Goal: Contribute content: Contribute content

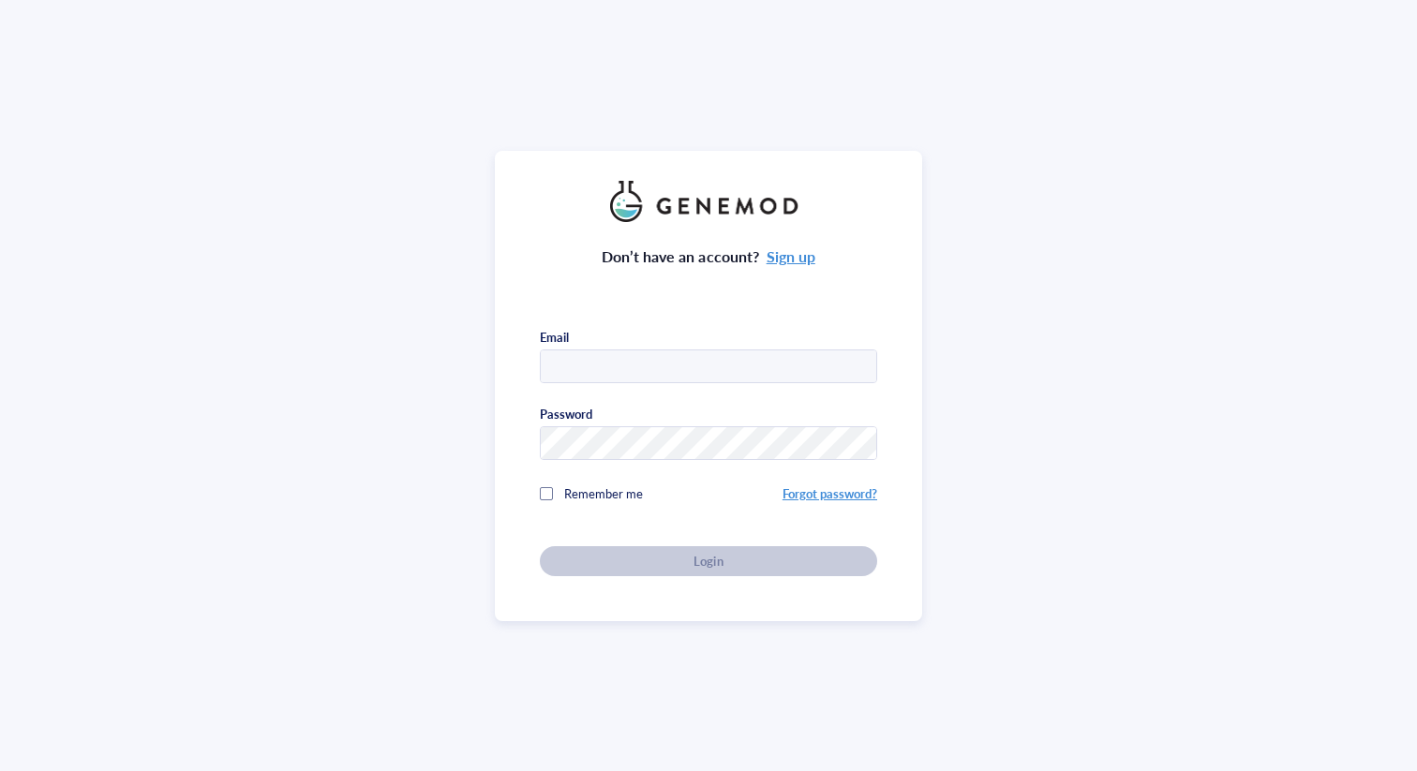
type input "[EMAIL_ADDRESS][DOMAIN_NAME]"
click at [651, 419] on div "Password" at bounding box center [708, 433] width 337 height 54
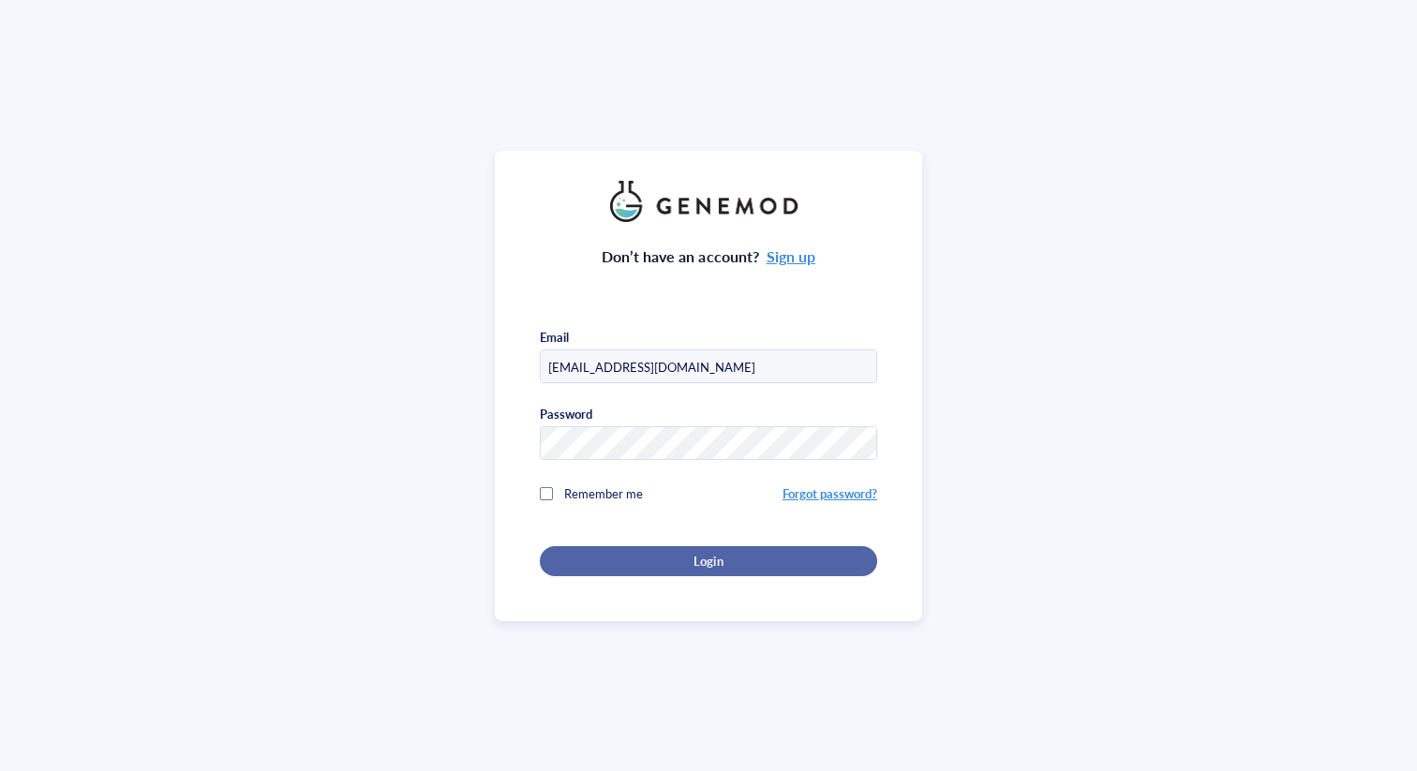
click at [703, 553] on span "Login" at bounding box center [708, 561] width 29 height 17
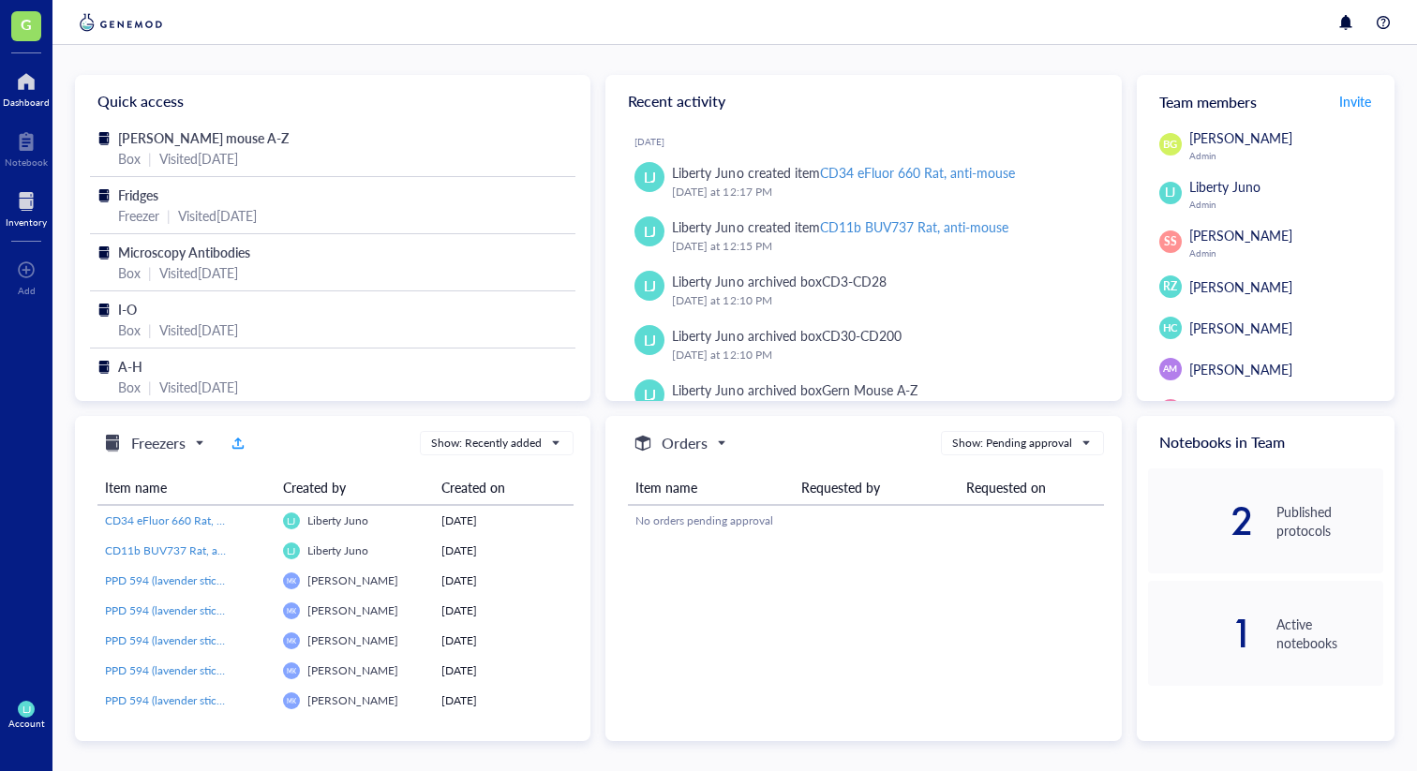
click at [23, 219] on div "Inventory" at bounding box center [26, 221] width 41 height 11
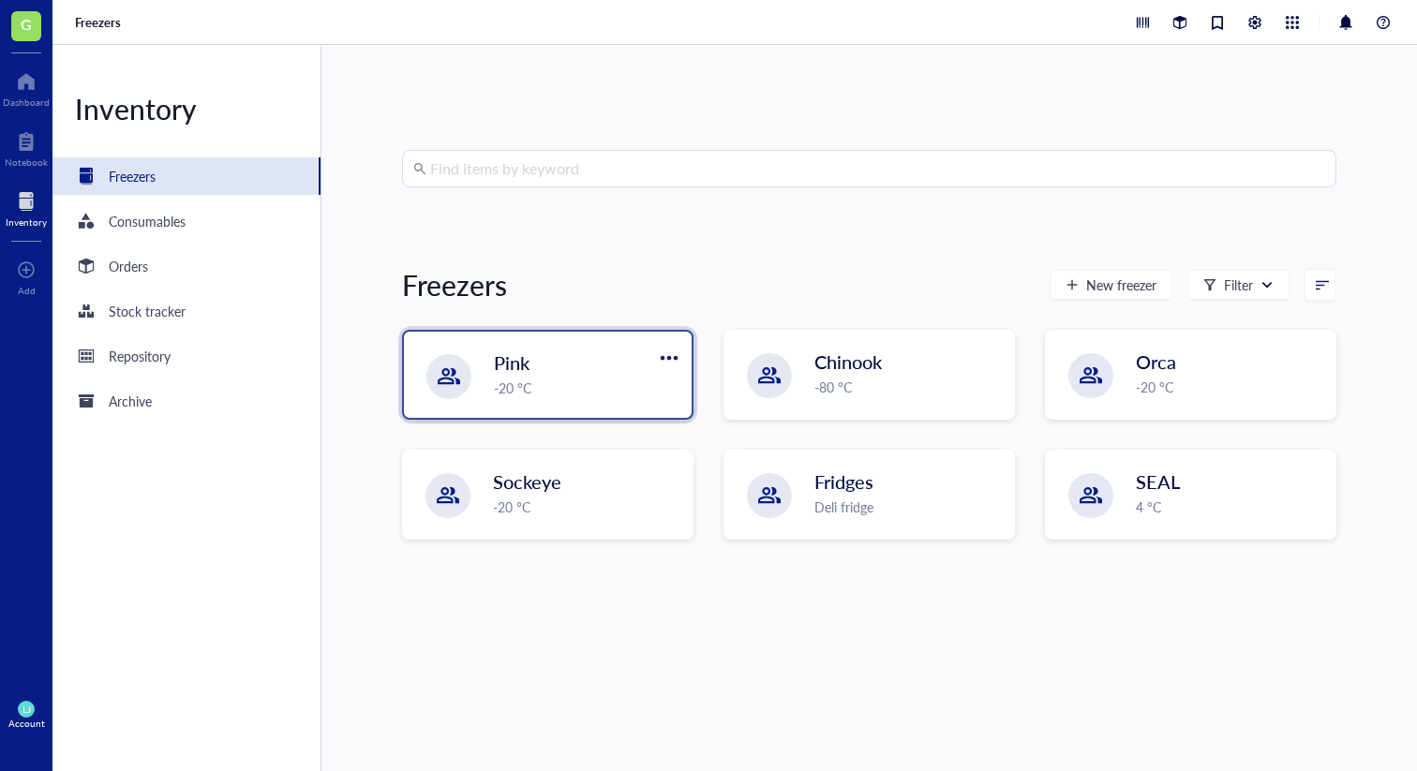
click at [584, 362] on div "Pink" at bounding box center [574, 363] width 160 height 26
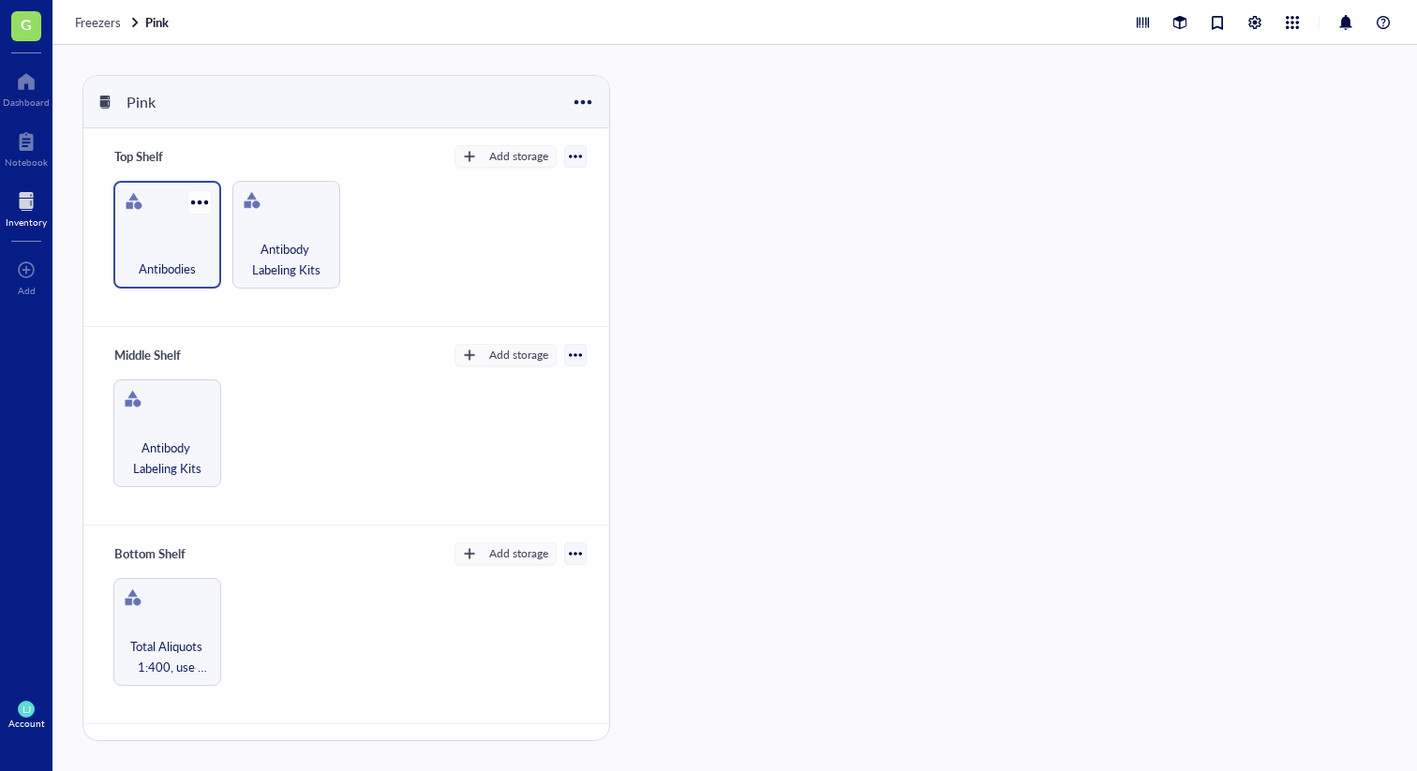
click at [174, 248] on div "Antibodies" at bounding box center [167, 258] width 89 height 41
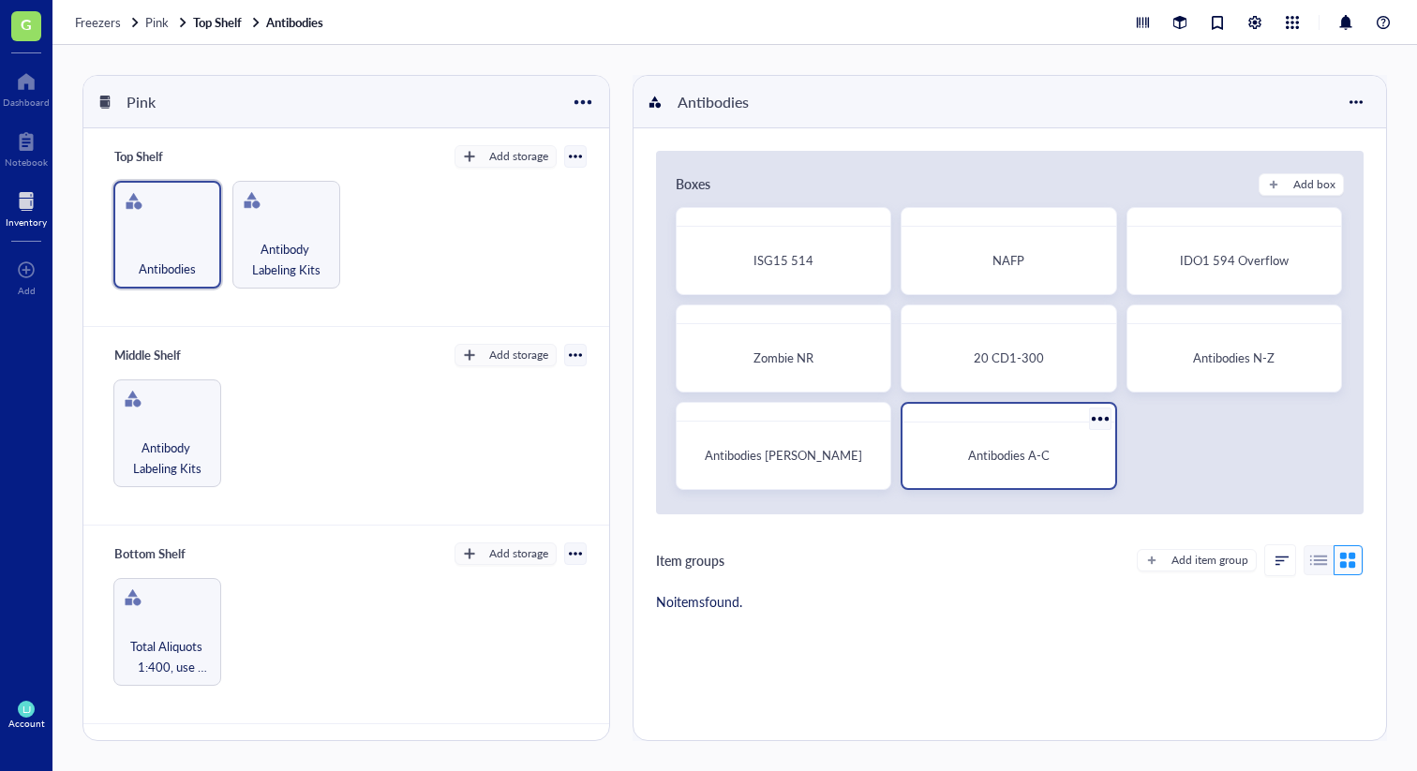
click at [1013, 471] on div "Antibodies A-C" at bounding box center [1008, 455] width 197 height 51
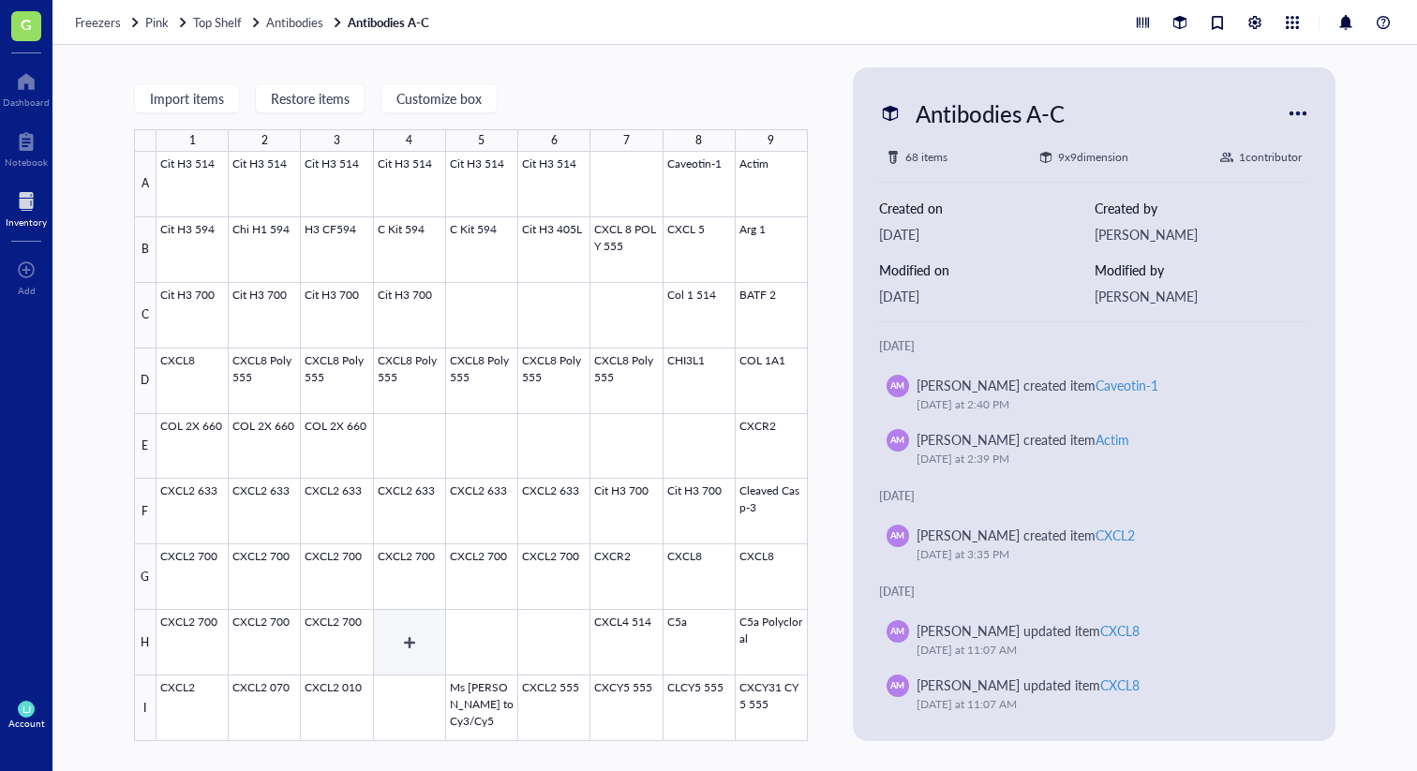
click at [406, 649] on div at bounding box center [482, 446] width 651 height 589
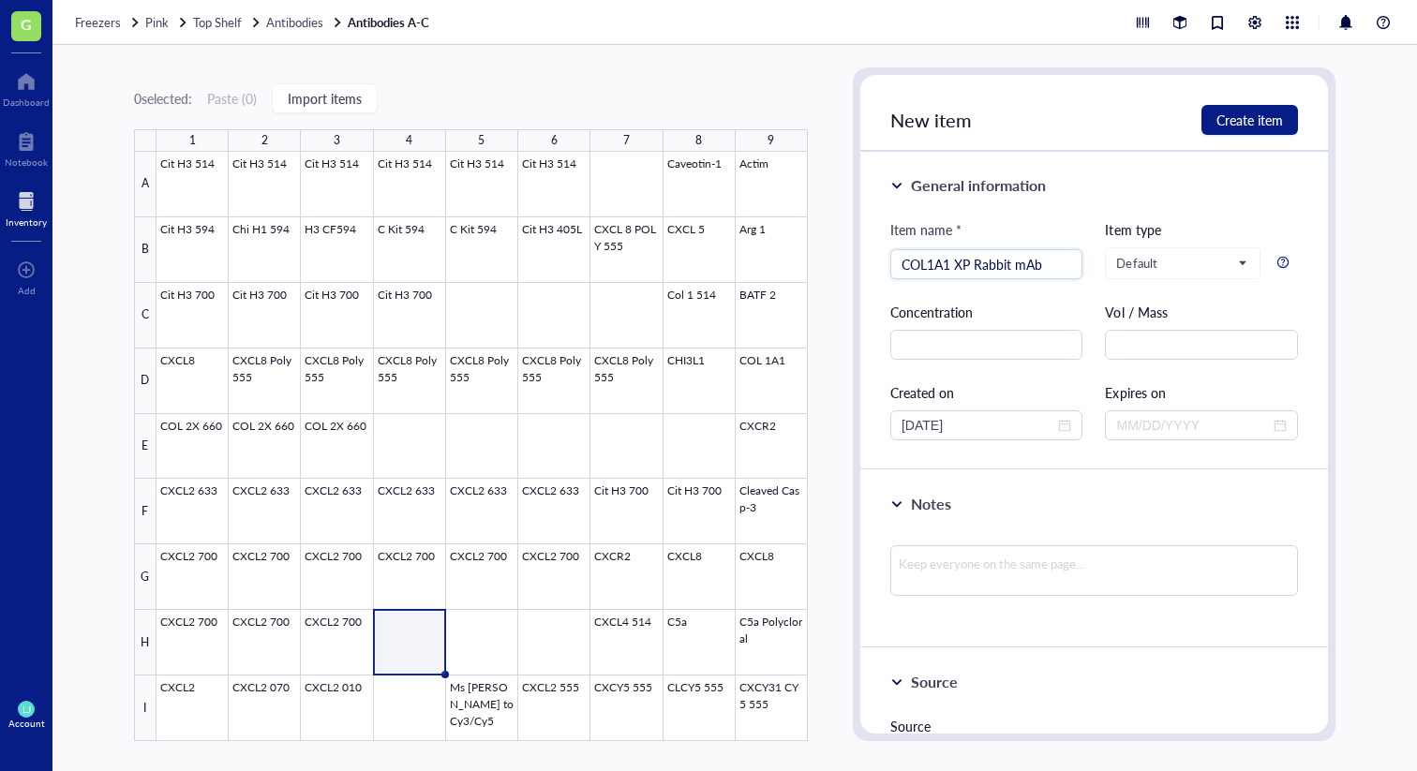
type input "COL1A1 XP Rabbit mAb"
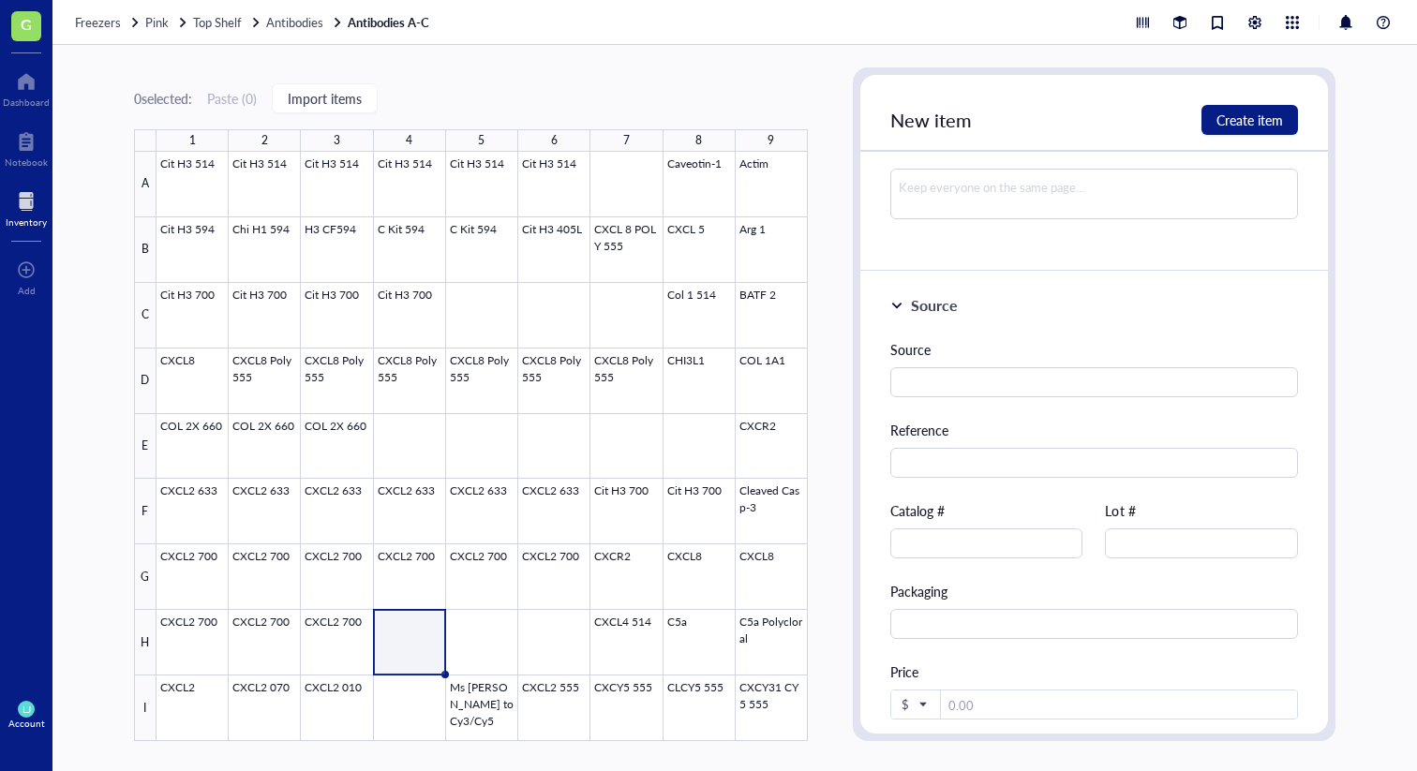
scroll to position [380, 0]
click at [1007, 382] on input "text" at bounding box center [1094, 379] width 408 height 30
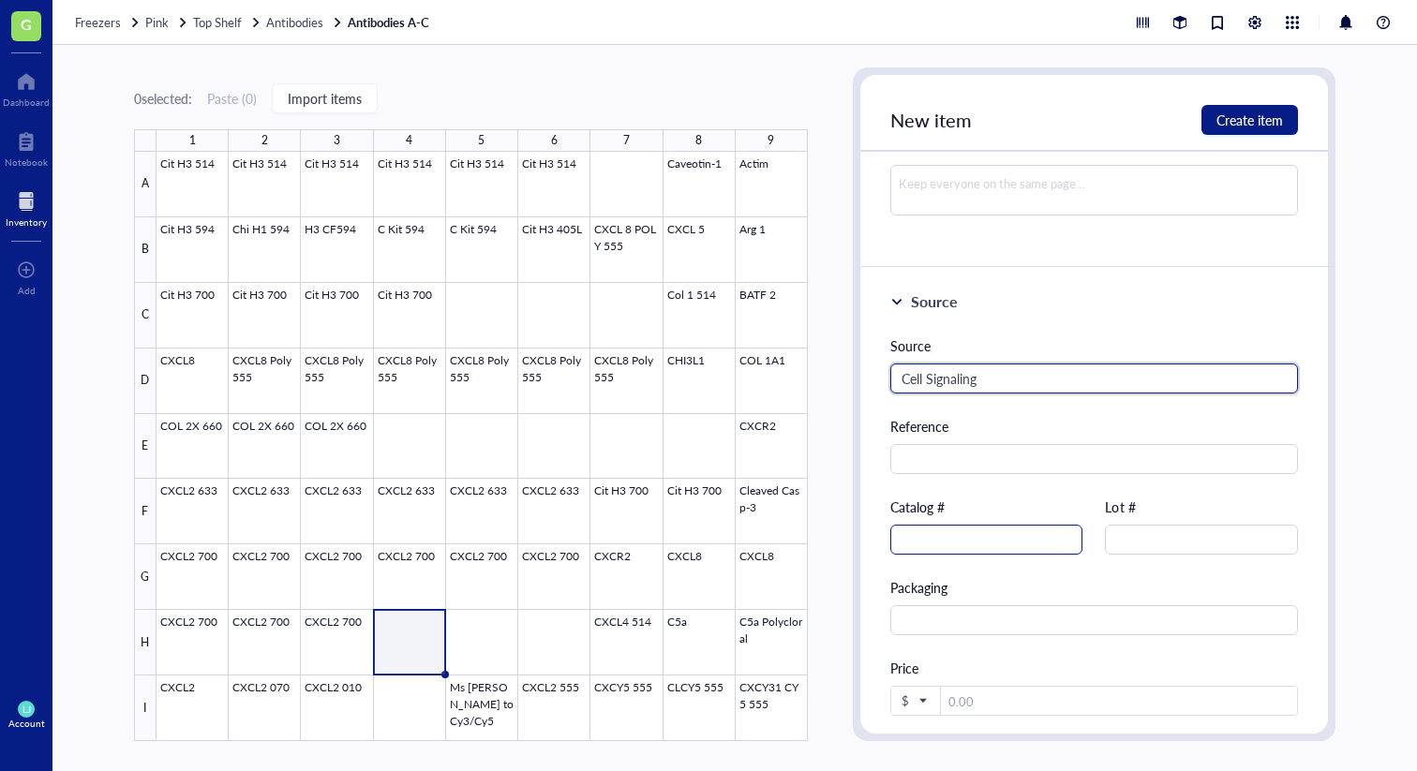
type input "Cell Signaling"
click at [996, 534] on input "text" at bounding box center [986, 540] width 193 height 30
paste input "72026S"
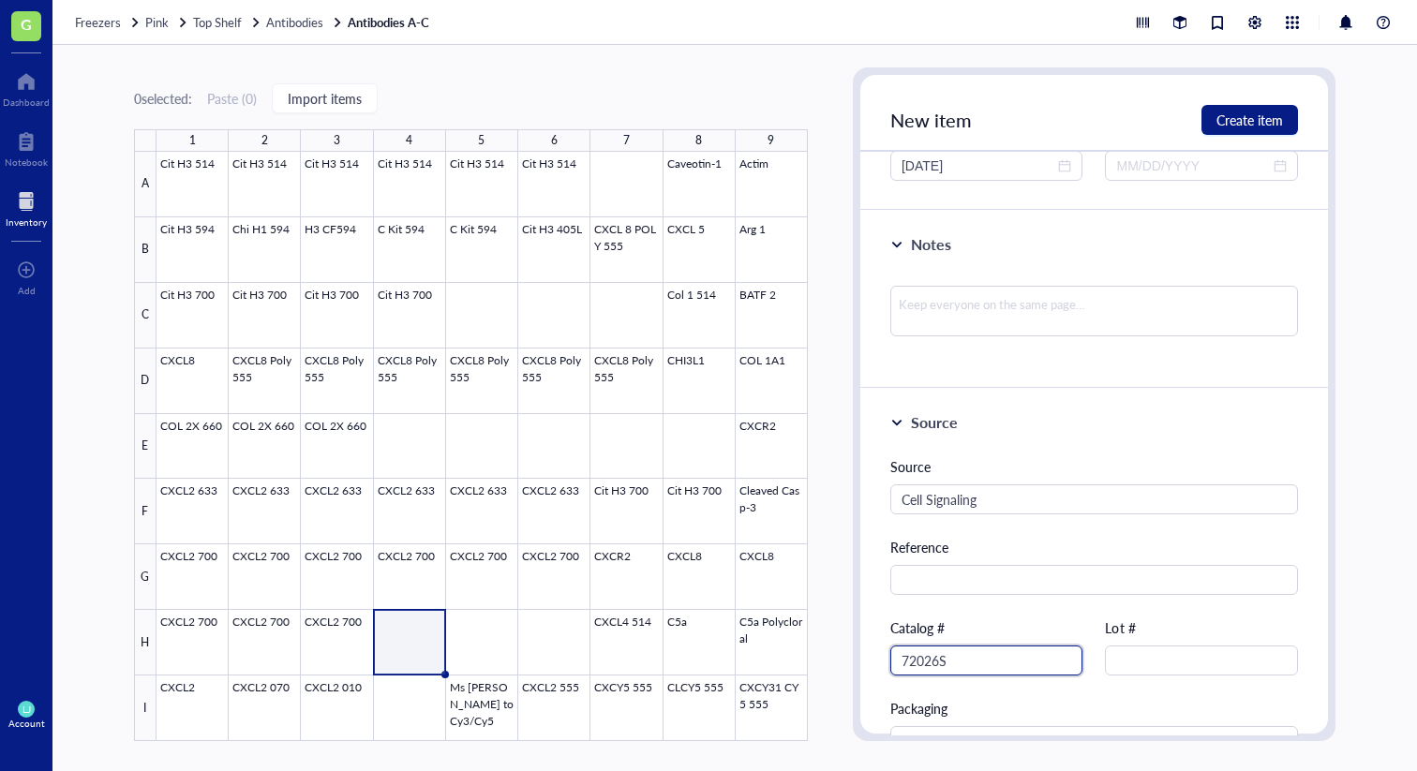
scroll to position [246, 0]
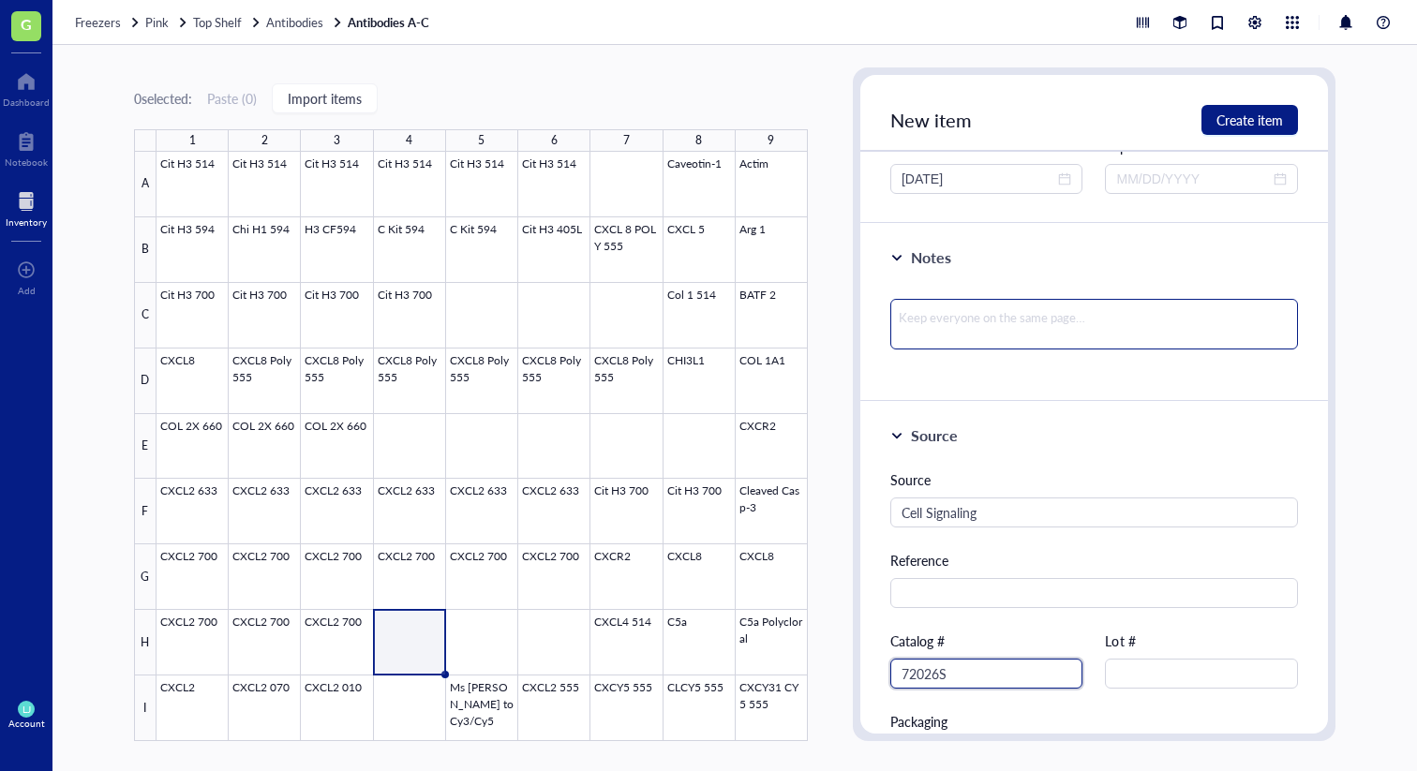
type input "72026S"
click at [1059, 344] on textarea at bounding box center [1094, 324] width 408 height 51
type textarea "C"
type textarea "Cl"
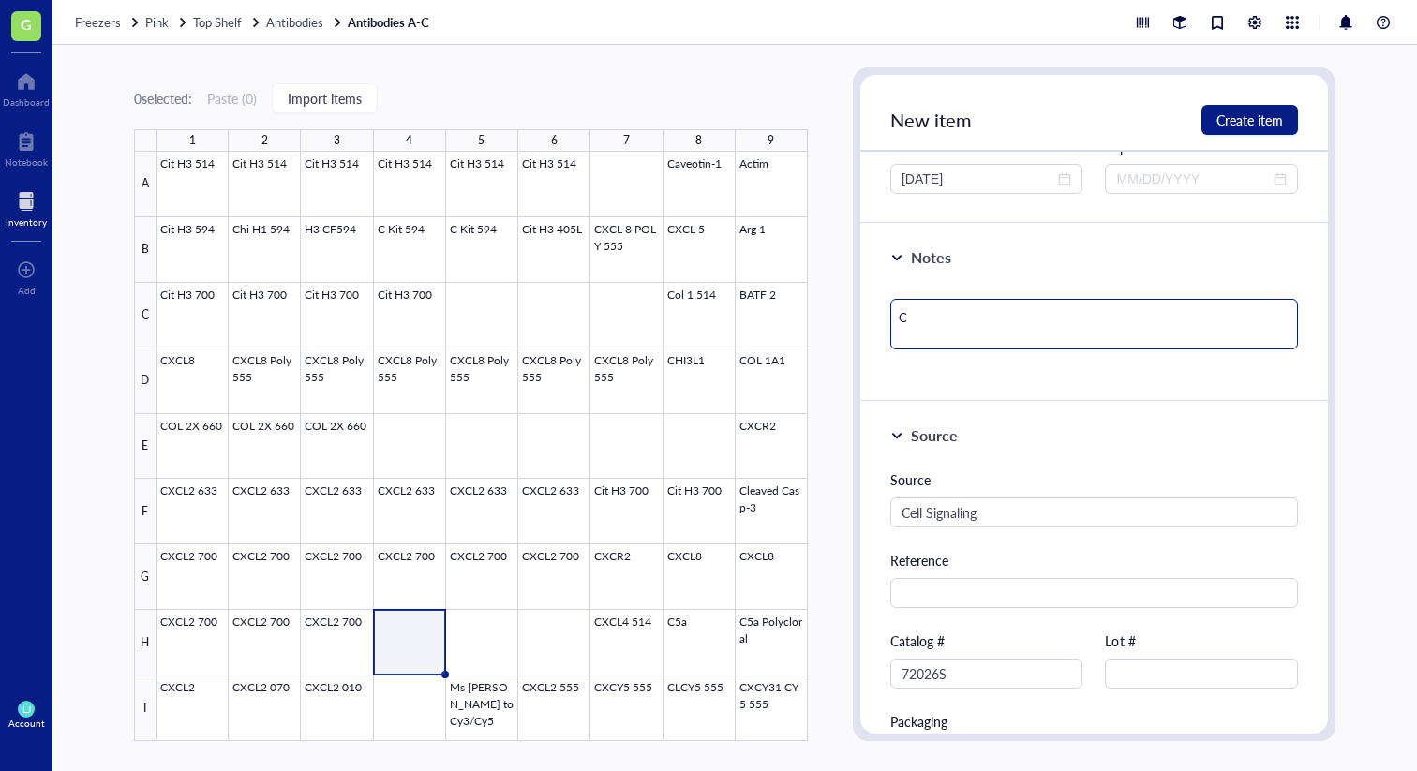
type textarea "Cl"
type textarea "Clo"
type textarea "Cloi"
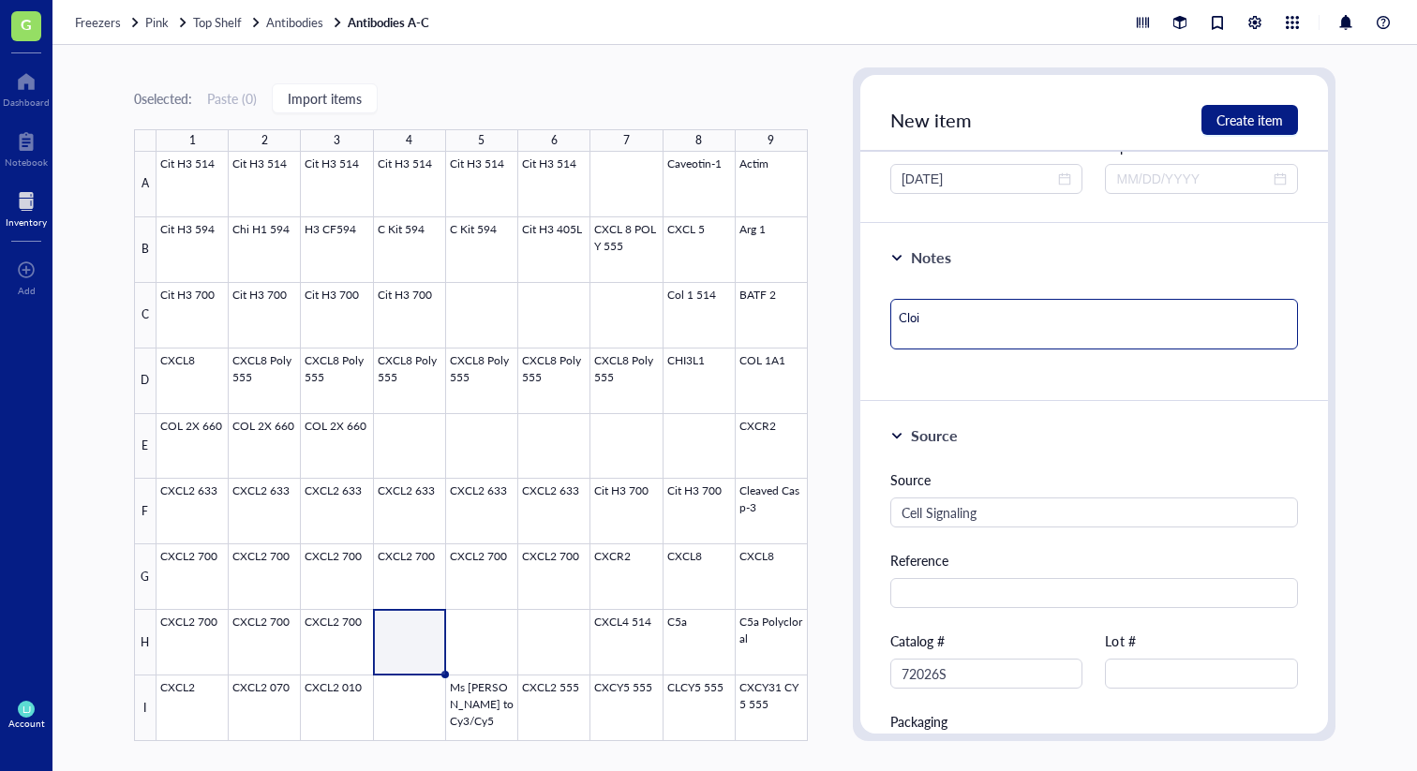
type textarea "[PERSON_NAME]"
type textarea "Cloine"
type textarea "[PERSON_NAME]"
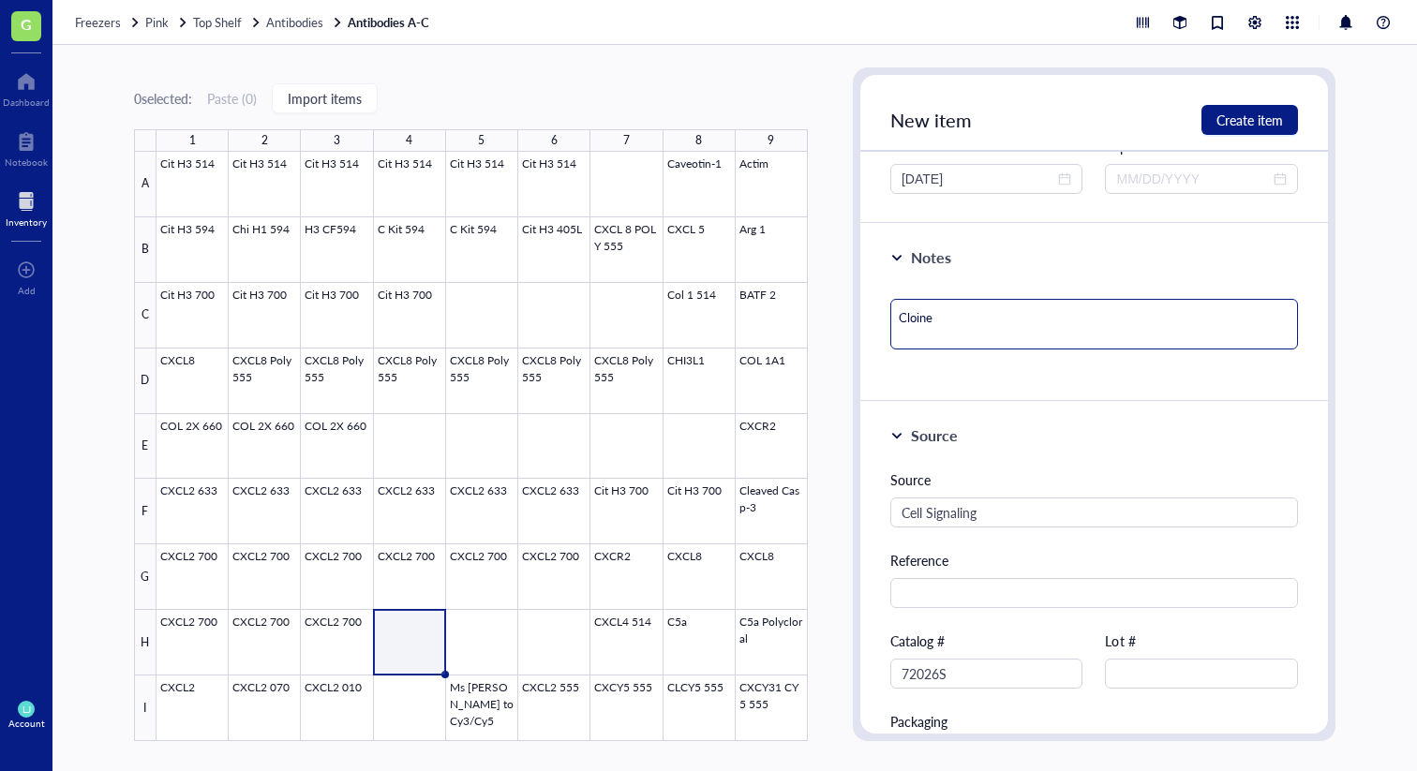
type textarea "[PERSON_NAME]"
type textarea "Cloi"
type textarea "Clo"
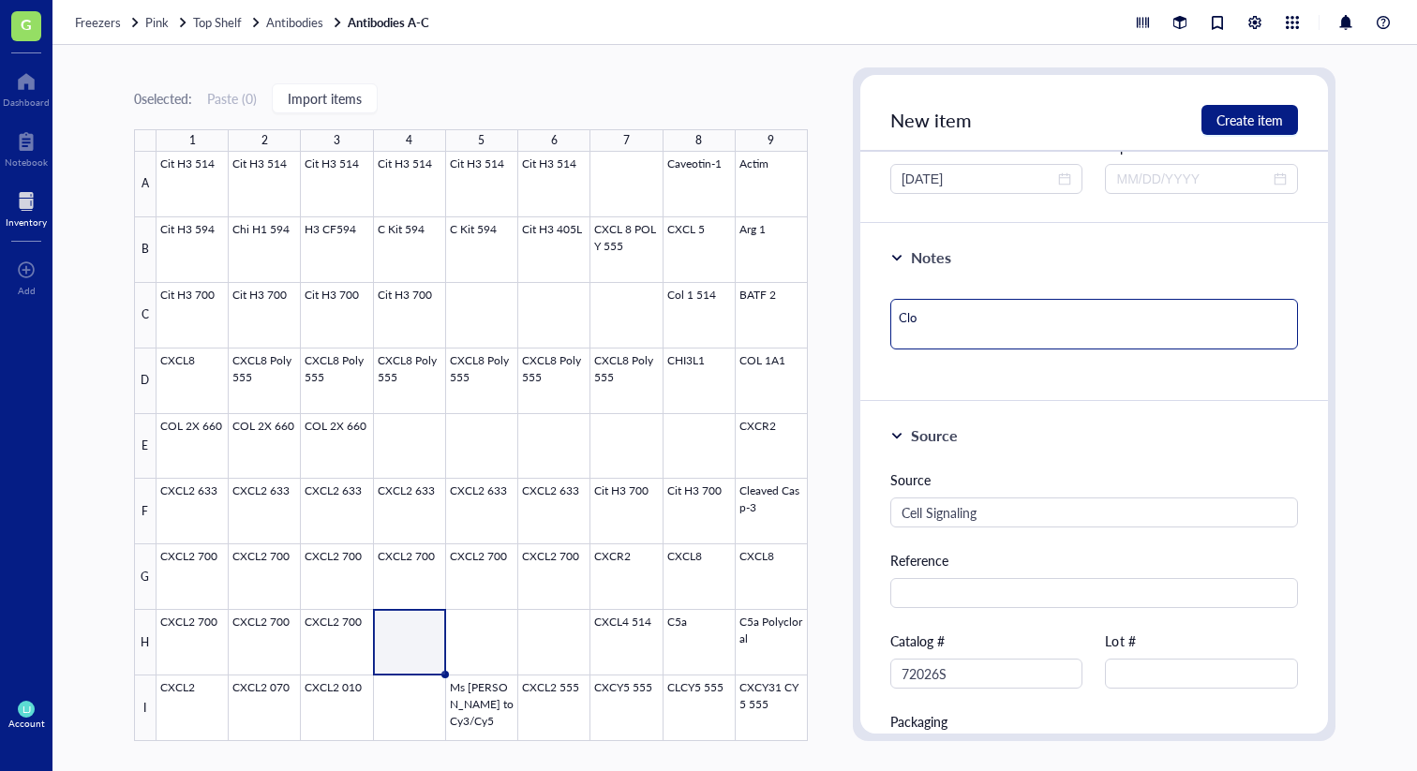
type textarea "Clon"
type textarea "Clone"
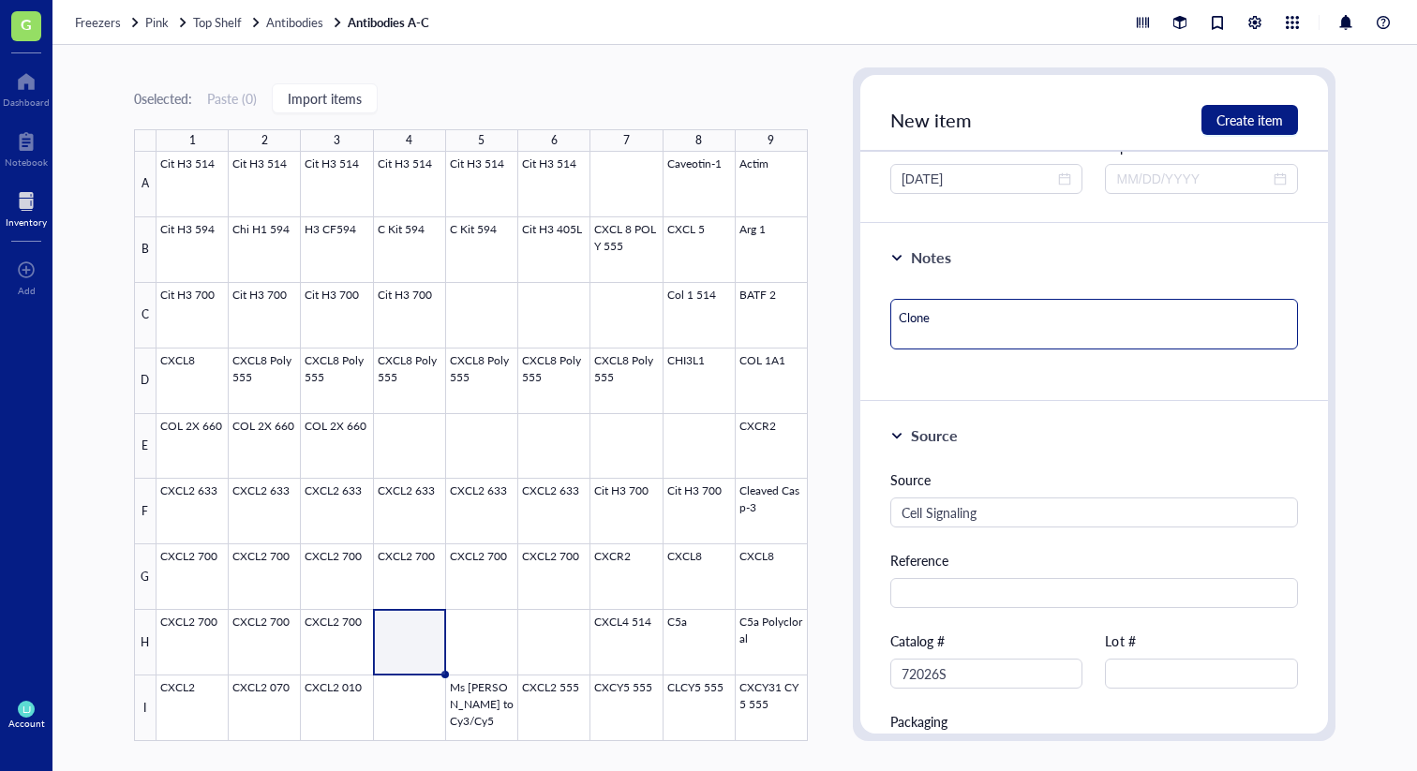
type textarea "Clone"
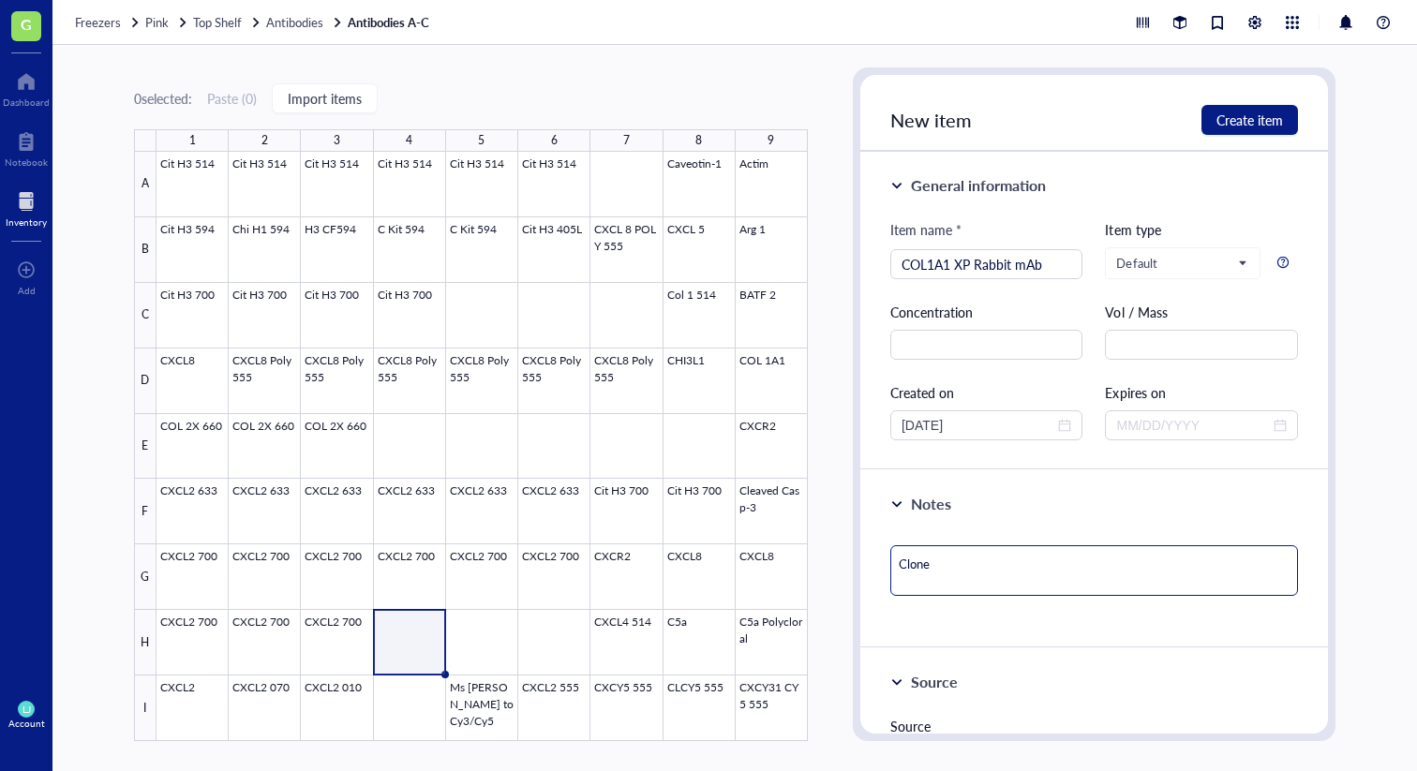
paste textarea "E8F4L"
type textarea "Clone E8F4L"
click at [1235, 112] on span "Create item" at bounding box center [1249, 119] width 67 height 15
type textarea "Keep everyone on the same page…"
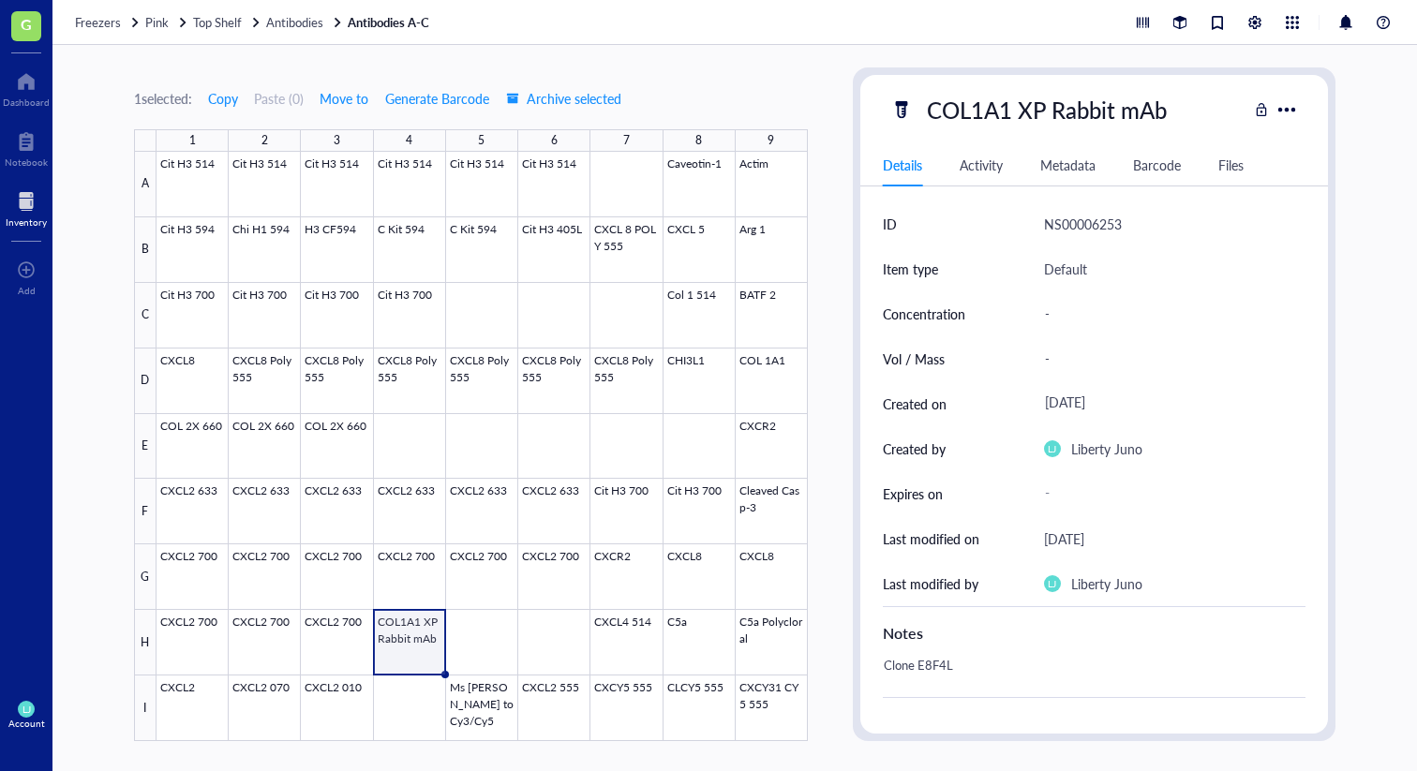
click at [1380, 189] on div "1 selected: Copy Paste ( 0 ) Move to Generate Barcode Archive selected 1 2 3 4 …" at bounding box center [734, 408] width 1365 height 726
click at [23, 199] on div at bounding box center [26, 201] width 41 height 30
